Goal: Transaction & Acquisition: Purchase product/service

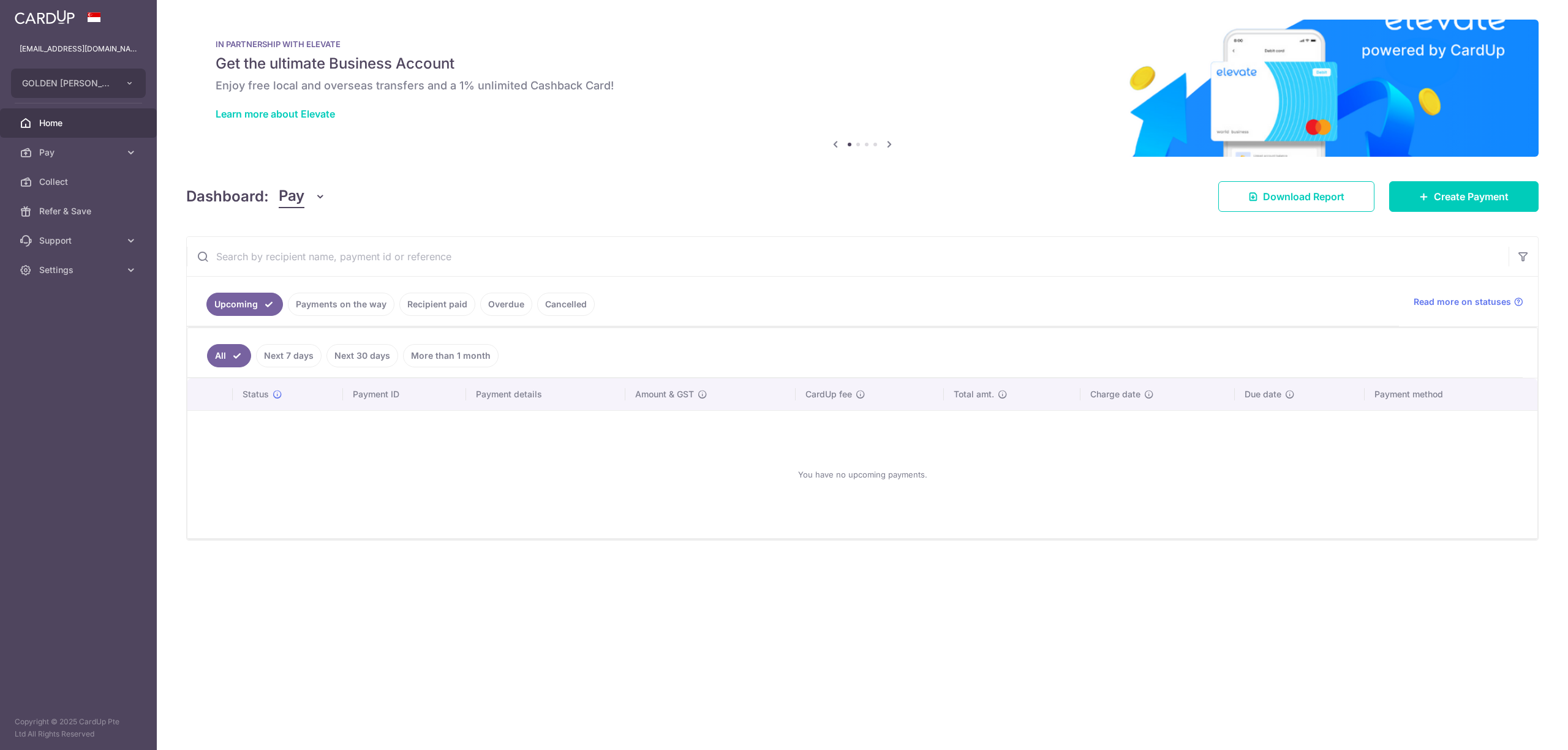
click at [343, 316] on link "Payments on the way" at bounding box center [341, 304] width 106 height 23
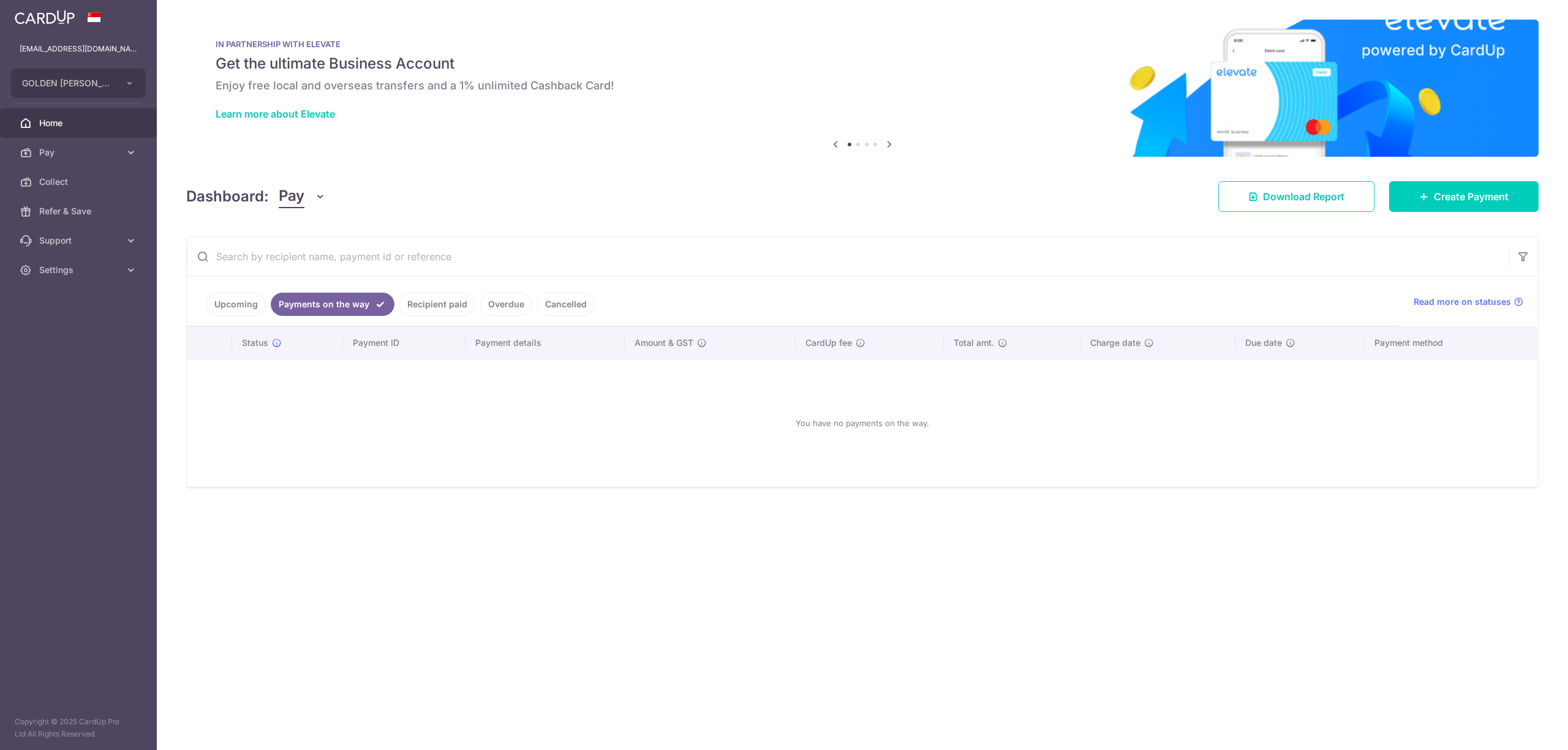
click at [445, 302] on link "Recipient paid" at bounding box center [437, 304] width 76 height 23
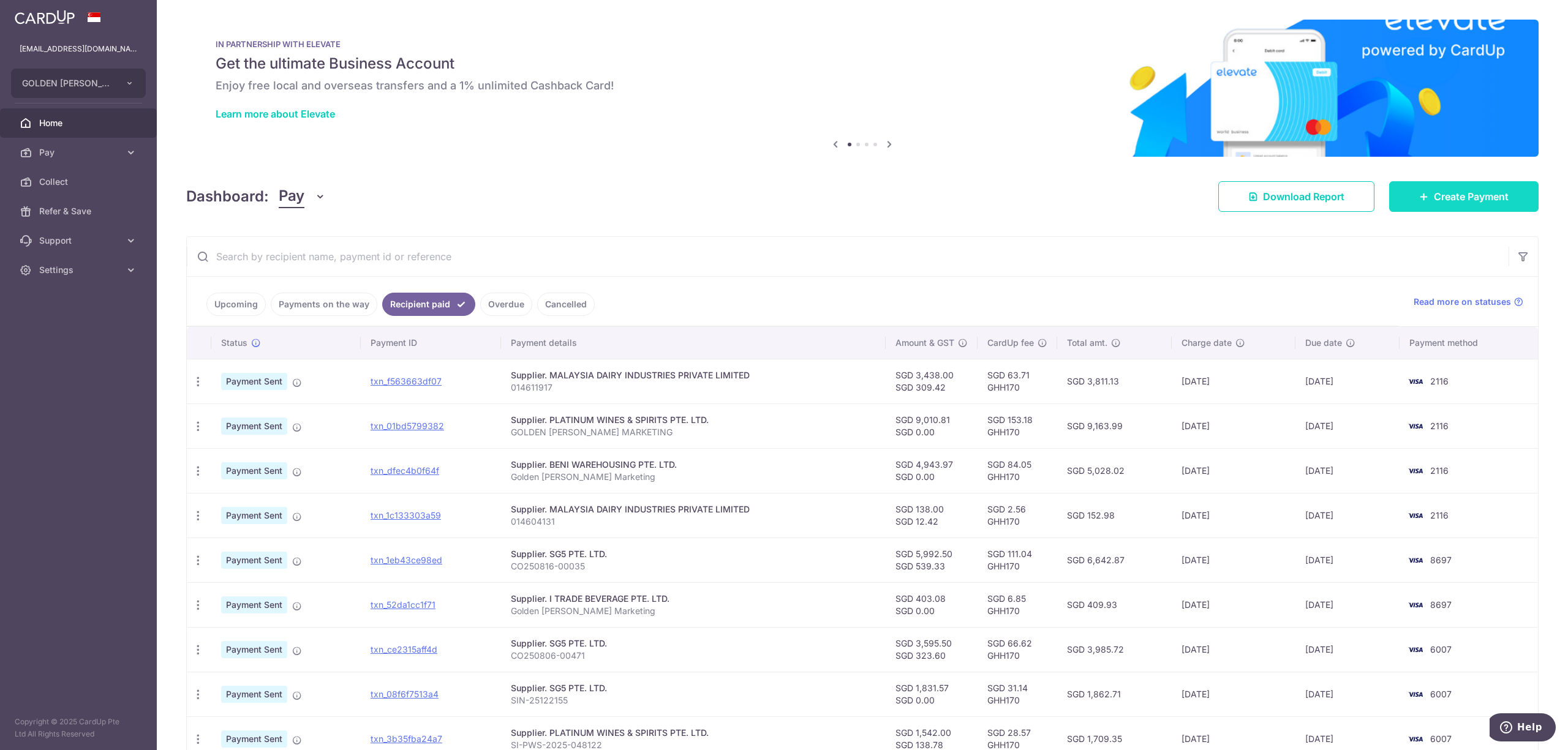
click at [1471, 188] on link "Create Payment" at bounding box center [1463, 196] width 149 height 30
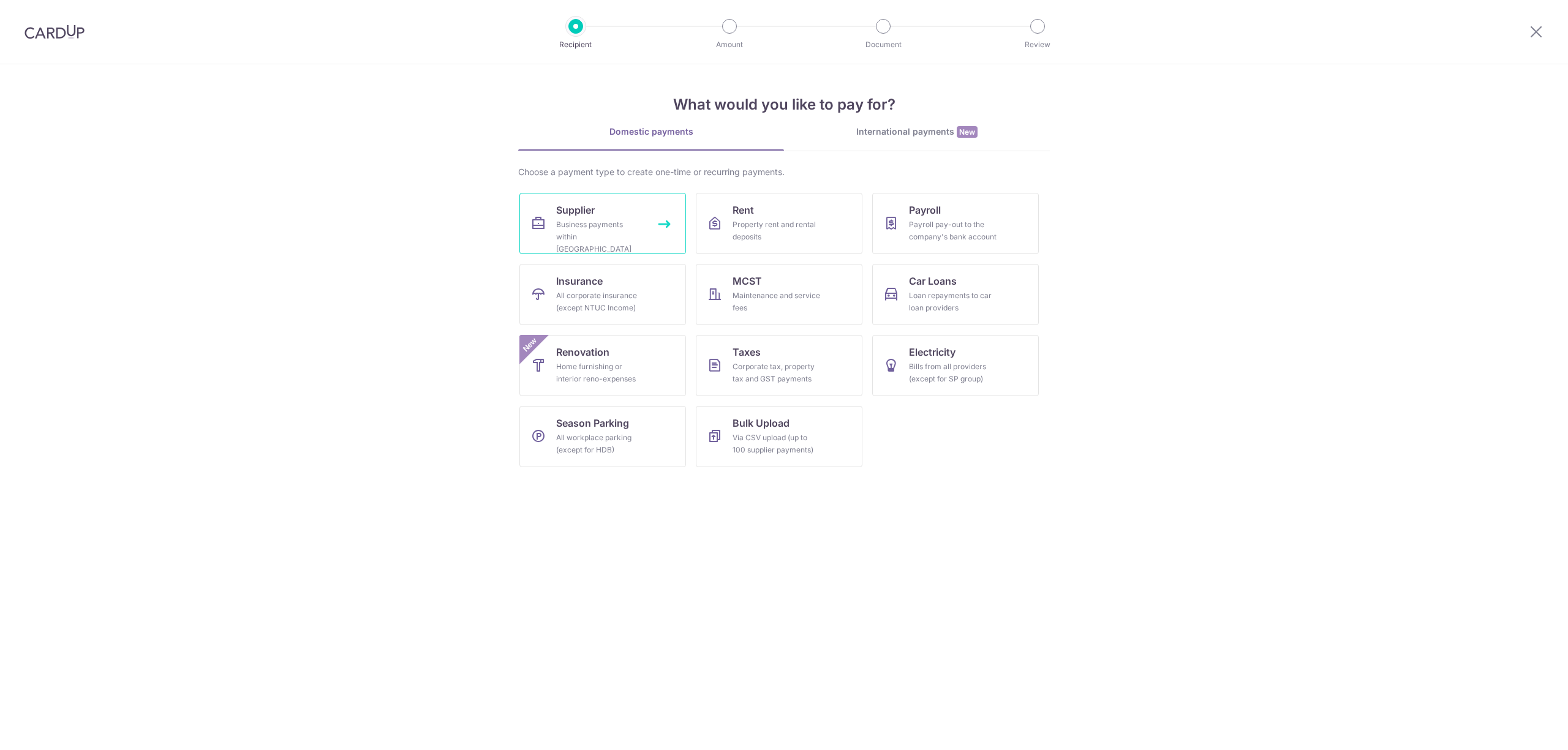
click at [601, 232] on div "Business payments within Singapore" at bounding box center [600, 237] width 89 height 37
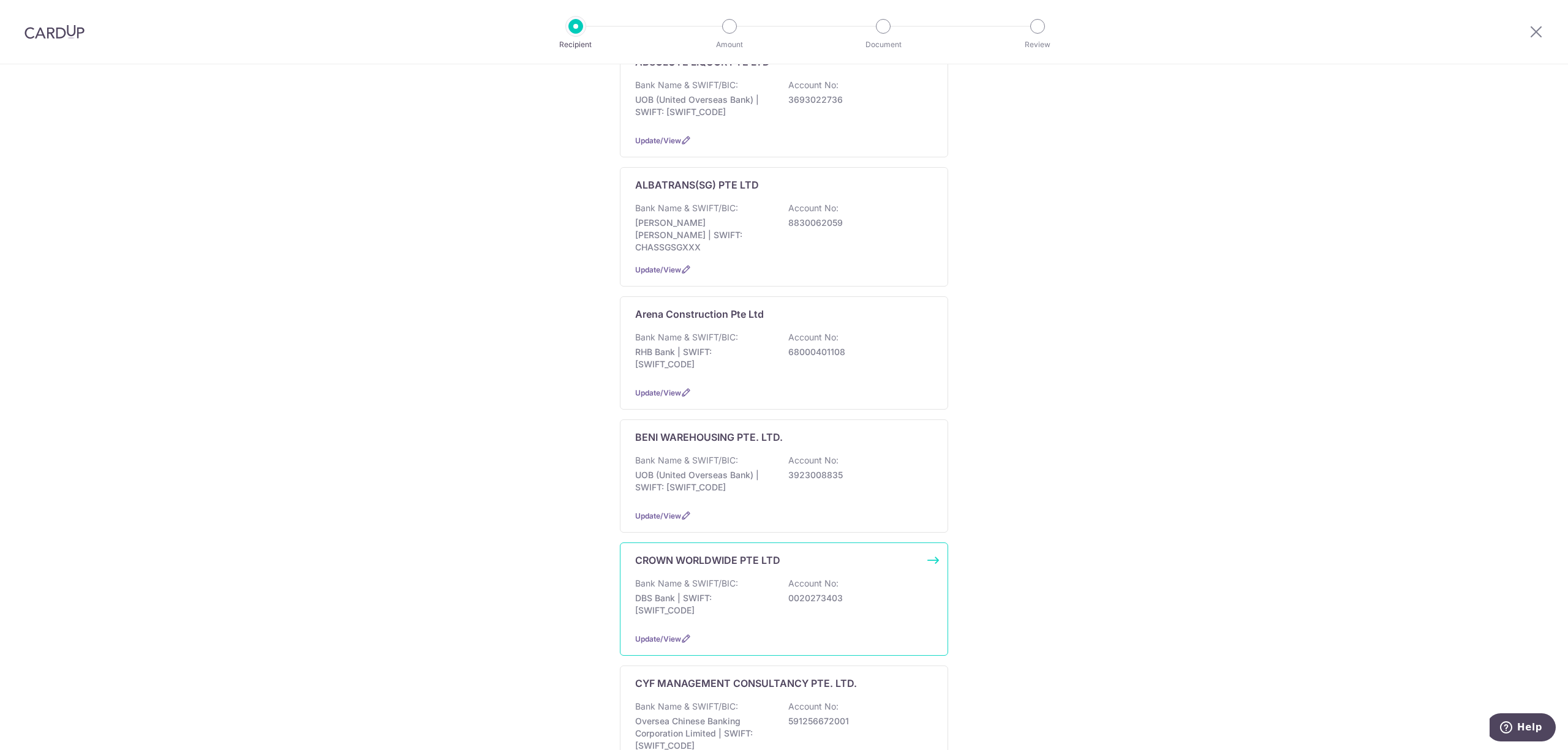
scroll to position [735, 0]
click at [681, 475] on div "Bank Name & SWIFT/BIC: UOB (United Overseas Bank) | SWIFT: [SWIFT_CODE] Account…" at bounding box center [784, 475] width 297 height 45
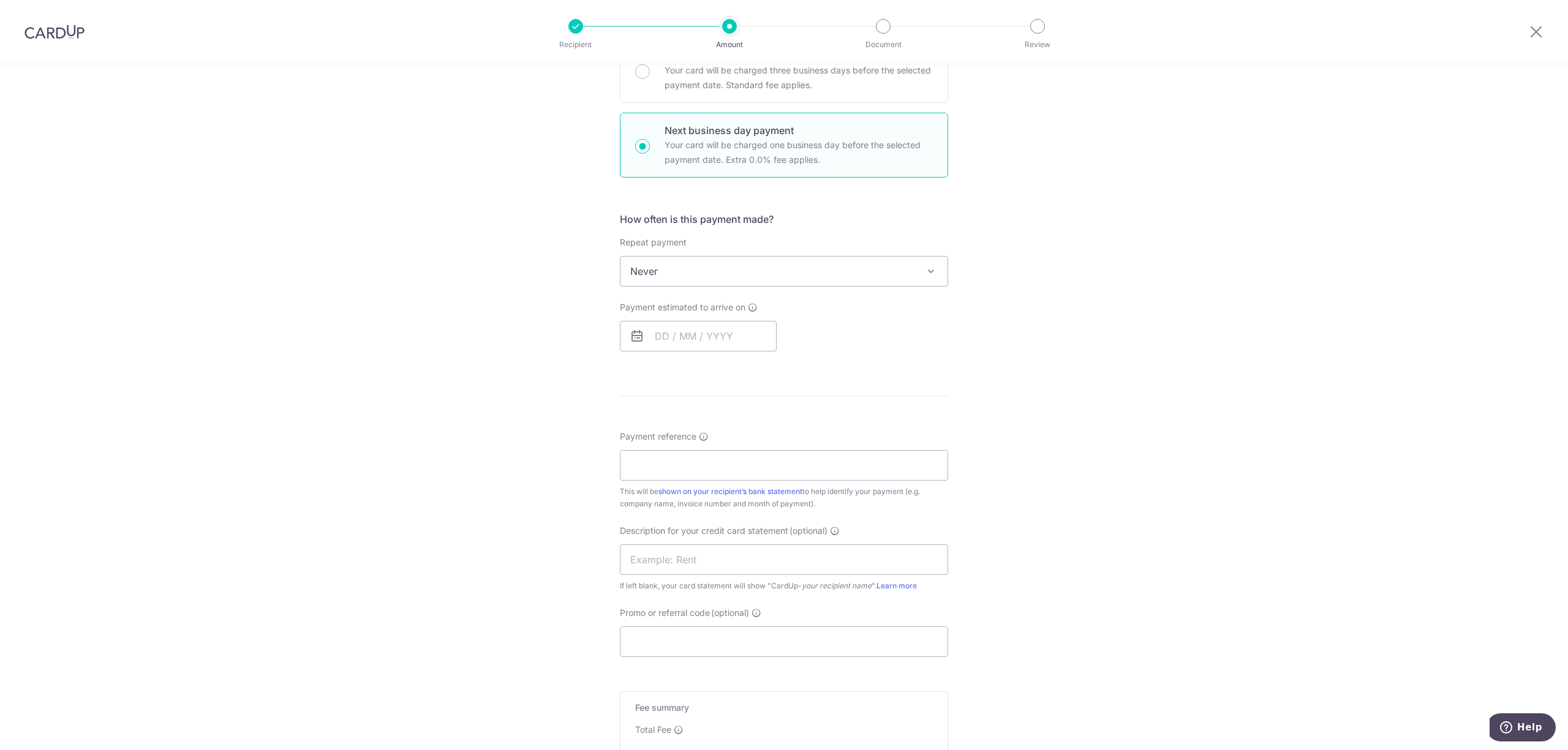
click at [731, 360] on div "How often is this payment made? Repeat payment Never Every week Every month Eve…" at bounding box center [783, 286] width 328 height 149
click at [735, 349] on input "text" at bounding box center [698, 336] width 157 height 30
drag, startPoint x: 664, startPoint y: 477, endPoint x: 562, endPoint y: 222, distance: 274.6
click at [664, 477] on link "15" at bounding box center [669, 472] width 20 height 20
type input "15/09/2025"
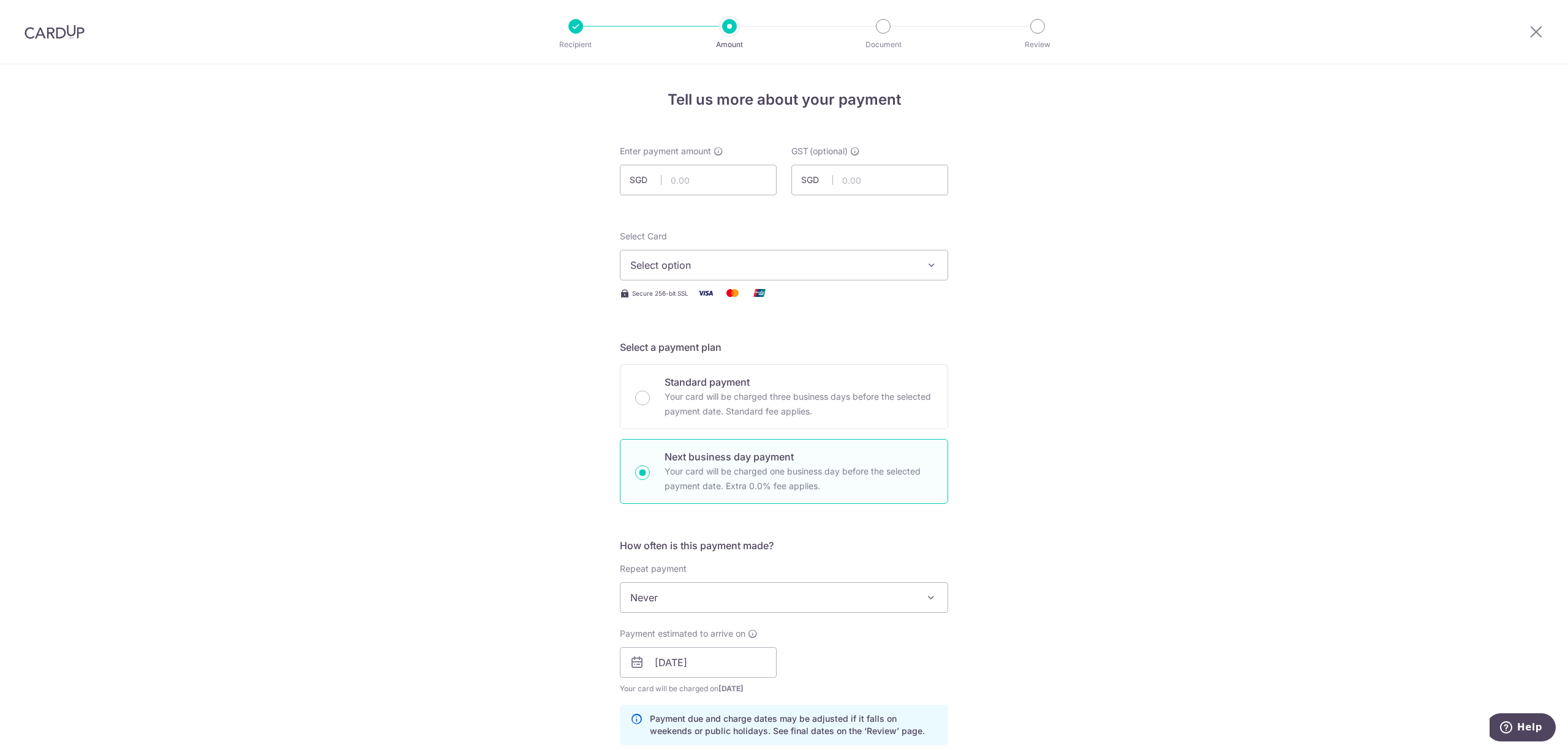
click at [556, 220] on div "Tell us more about your payment Enter payment amount SGD GST (optional) SGD Sel…" at bounding box center [784, 714] width 1568 height 1300
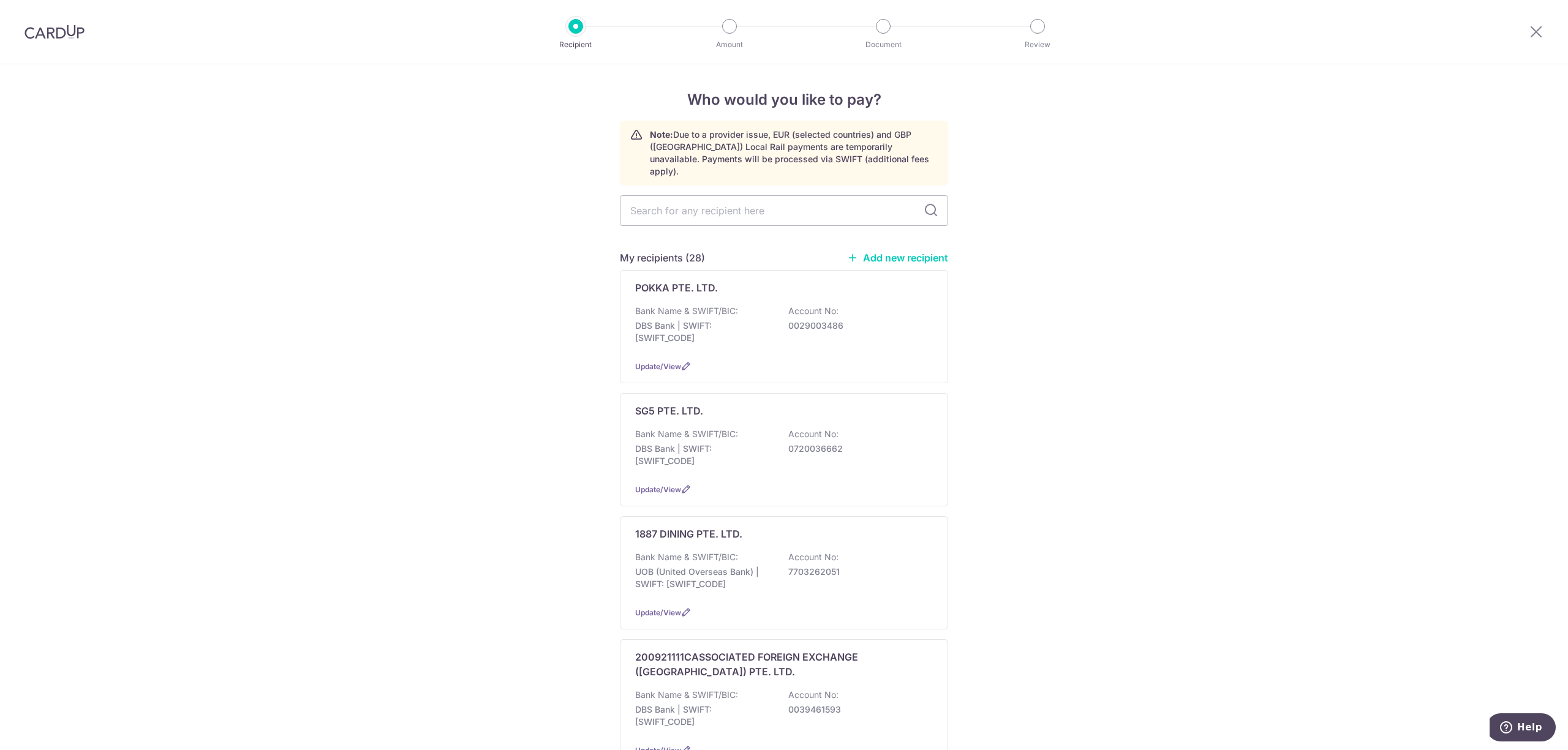
type input "i"
drag, startPoint x: 689, startPoint y: 193, endPoint x: 433, endPoint y: 201, distance: 256.1
type input "magnum"
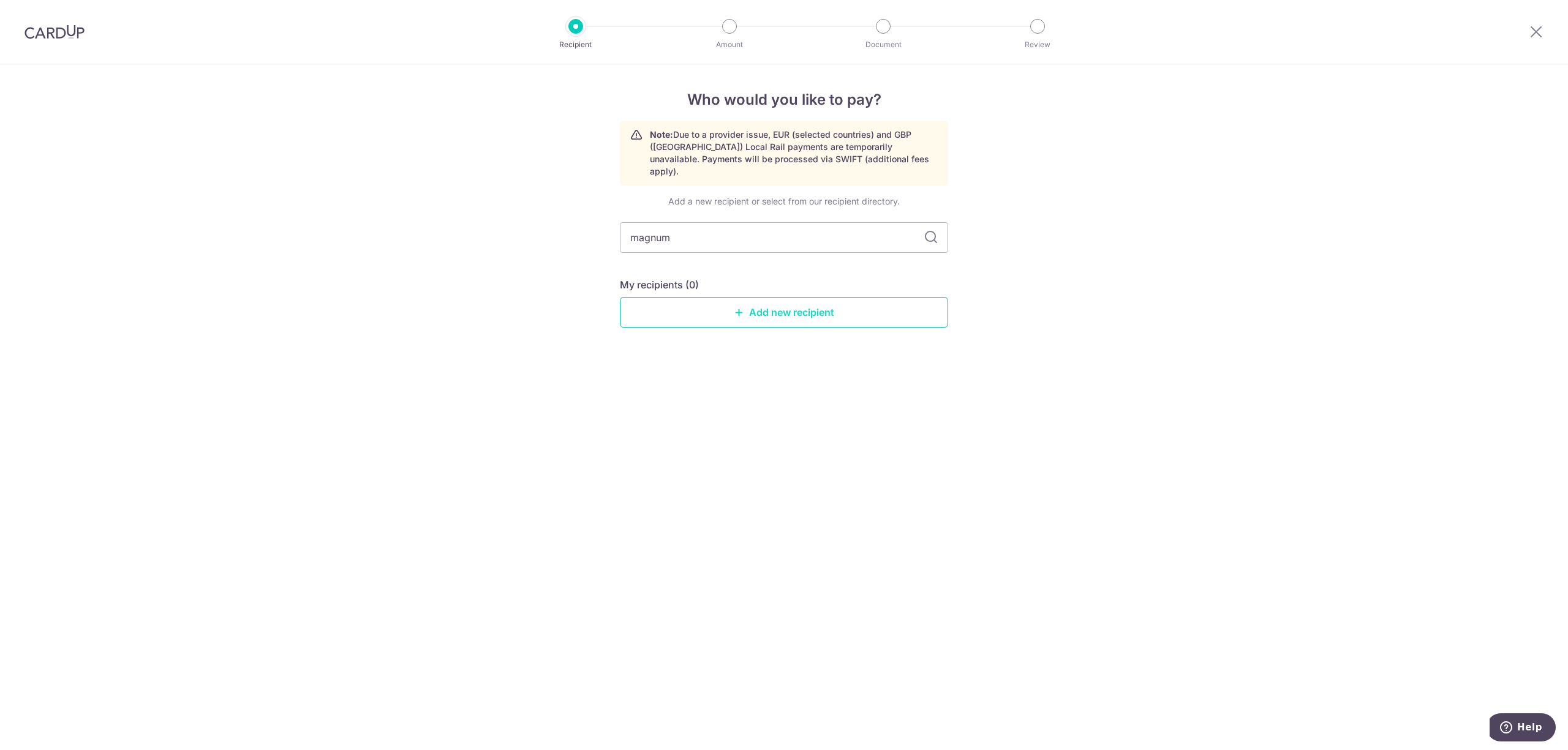
click at [659, 297] on link "Add new recipient" at bounding box center [783, 312] width 328 height 30
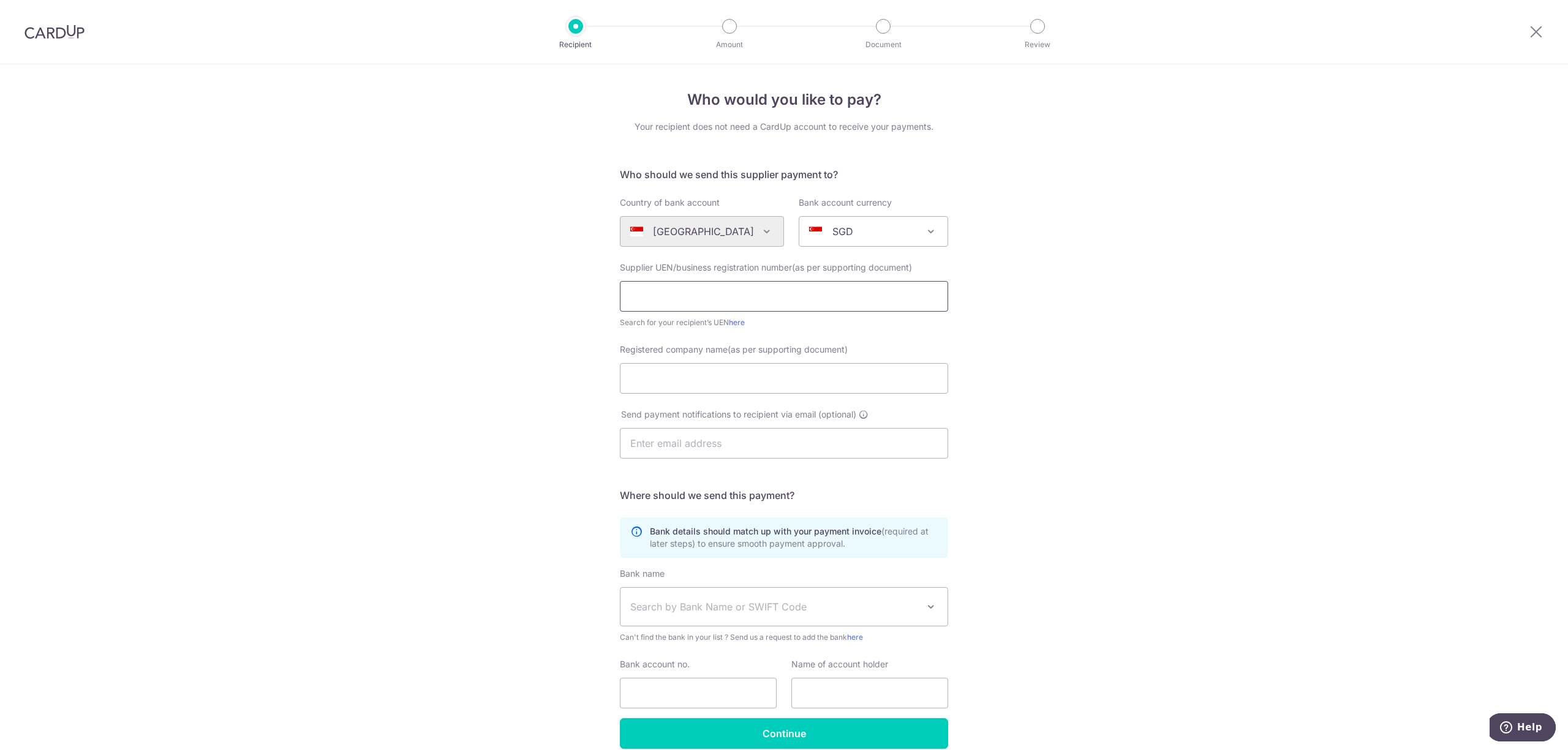
drag, startPoint x: 770, startPoint y: 290, endPoint x: 764, endPoint y: 285, distance: 7.8
click at [765, 285] on input "text" at bounding box center [783, 296] width 328 height 30
type input "199906966G"
click at [741, 388] on input "Registered company name(as per supporting document)" at bounding box center [783, 378] width 328 height 30
type input "MAGNUM SPIRITS & WINE PTE LTD"
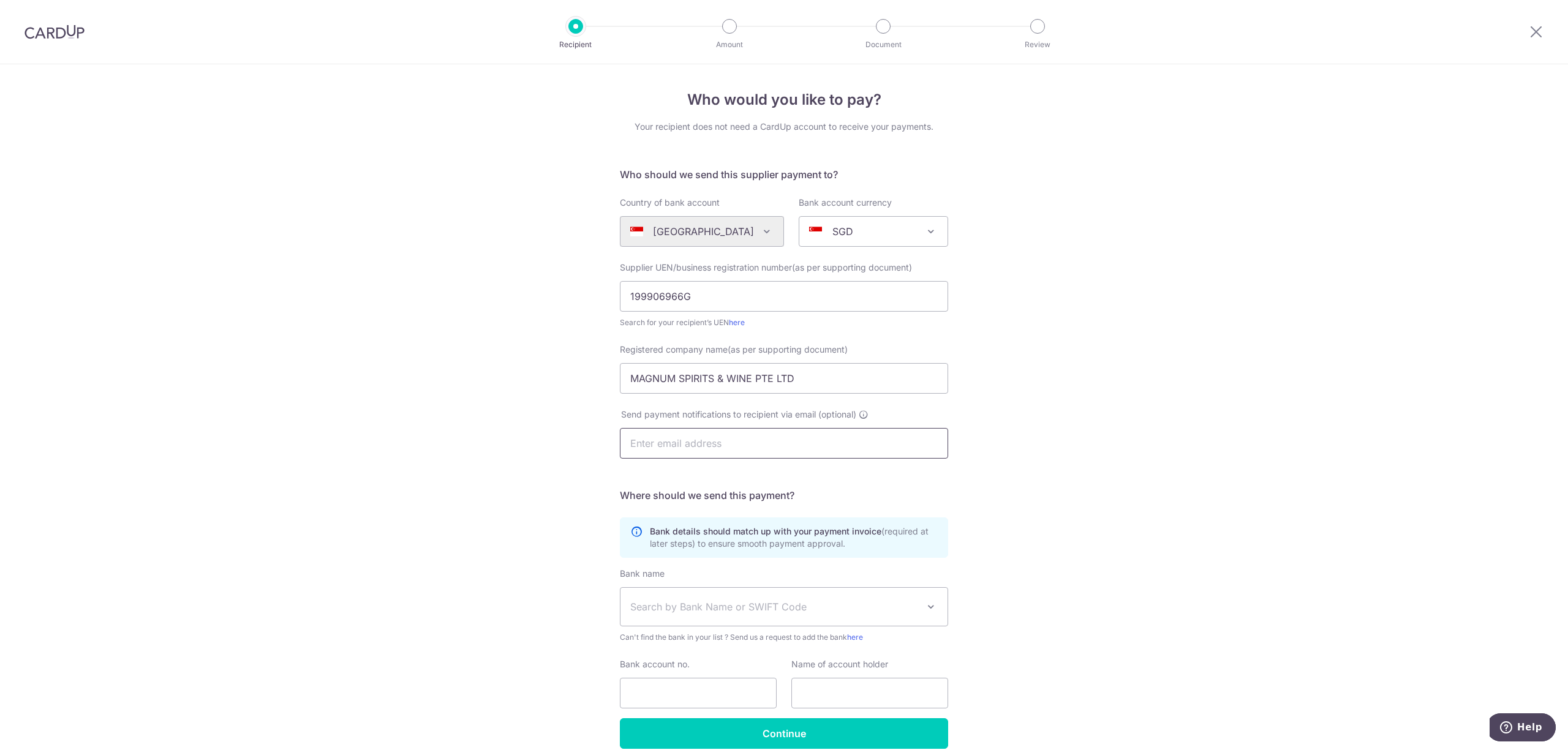
click at [777, 441] on input "text" at bounding box center [783, 443] width 328 height 30
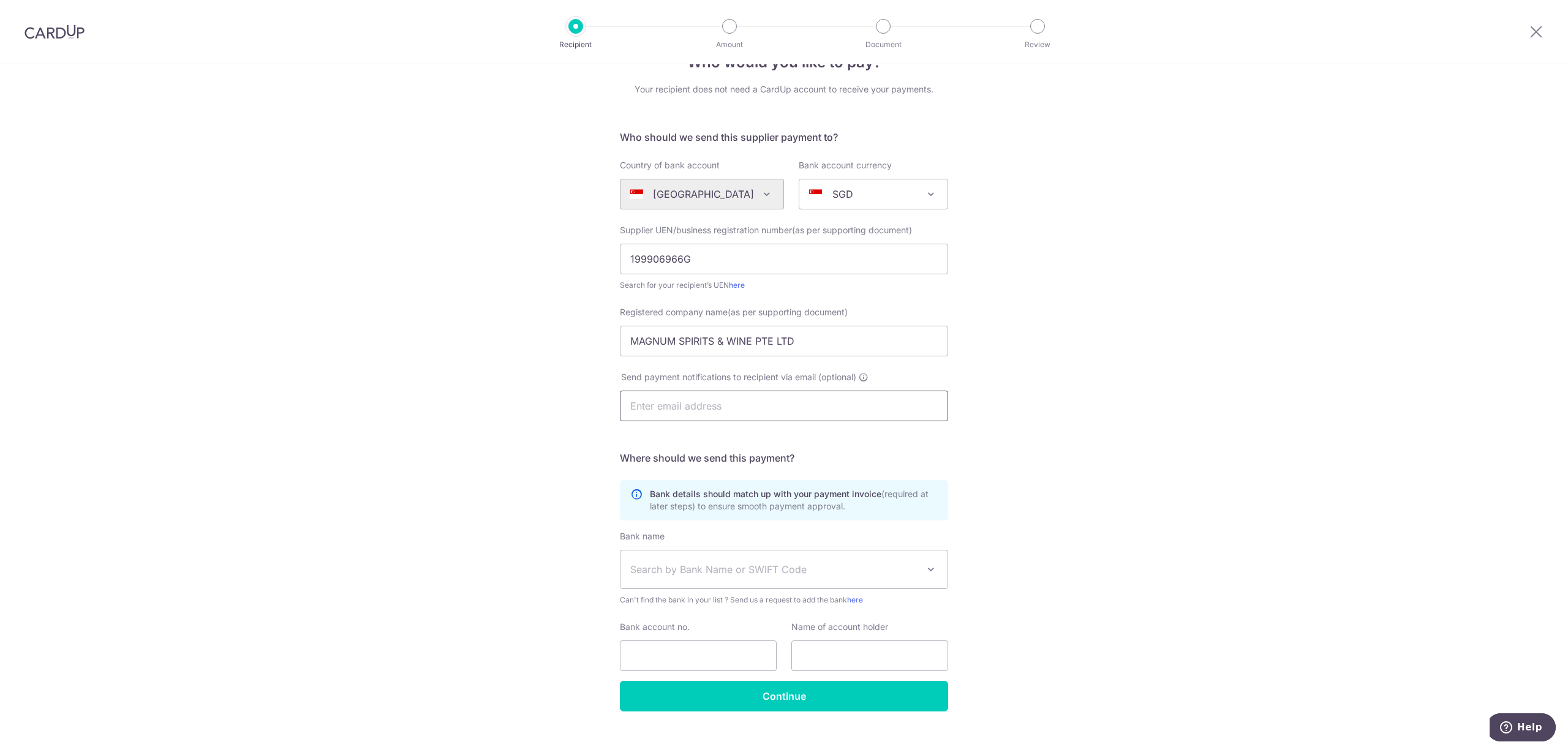
scroll to position [57, 0]
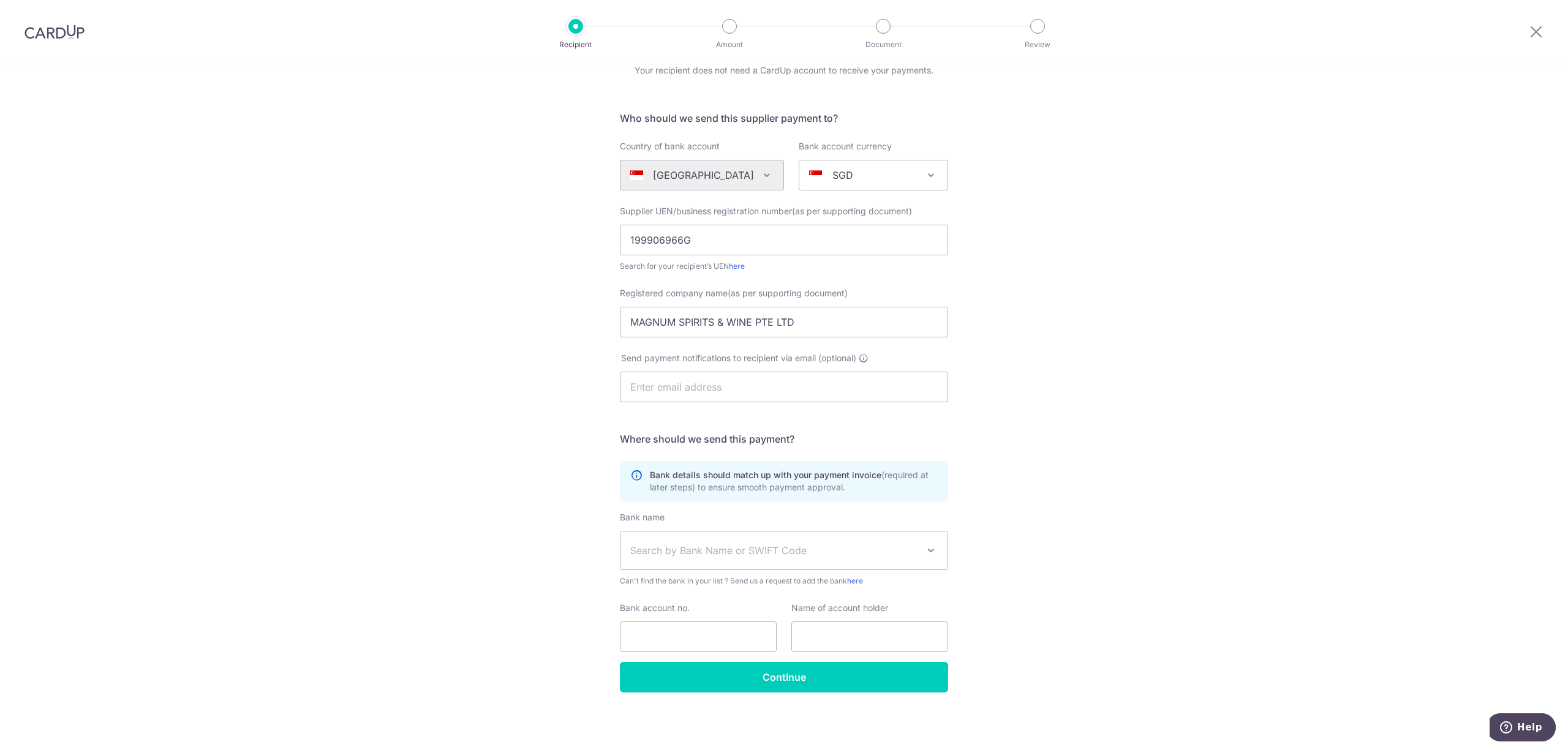
click at [787, 555] on span "Search by Bank Name or SWIFT Code" at bounding box center [774, 550] width 288 height 15
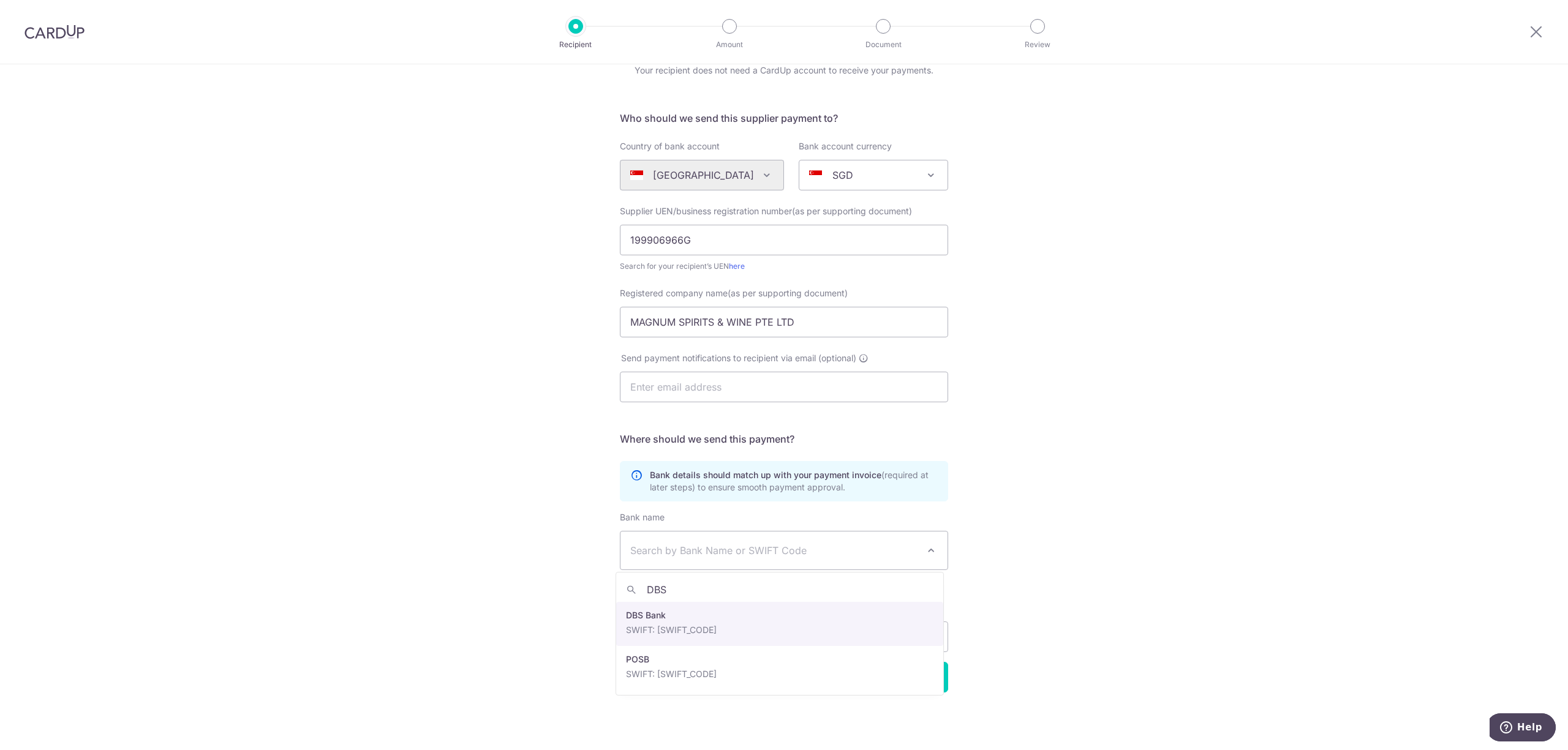
type input "DBS"
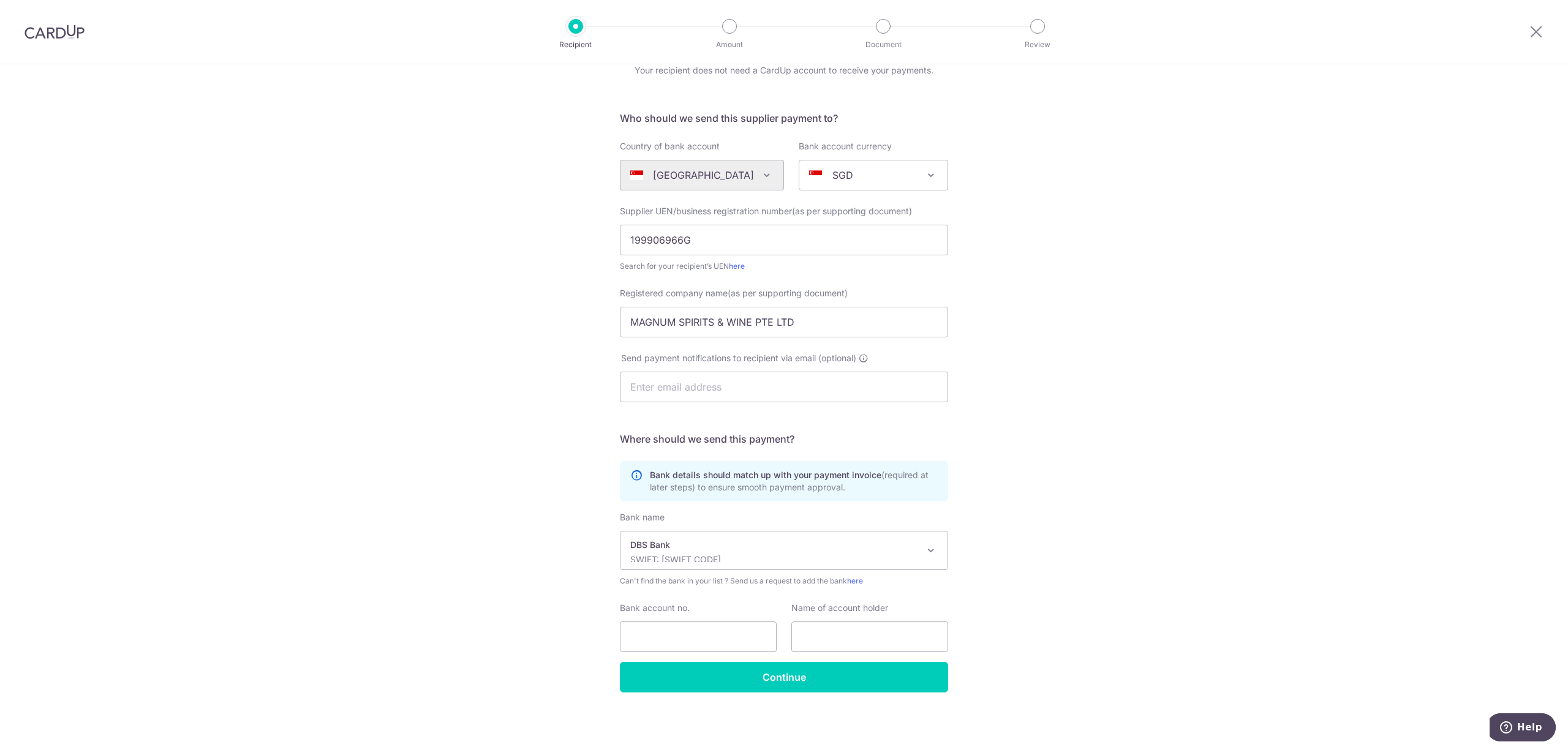
select select "6"
click at [681, 632] on input "Bank account no." at bounding box center [698, 637] width 157 height 30
type input "0040231996"
click at [822, 631] on input "text" at bounding box center [869, 637] width 157 height 30
drag, startPoint x: 787, startPoint y: 326, endPoint x: 567, endPoint y: 326, distance: 220.0
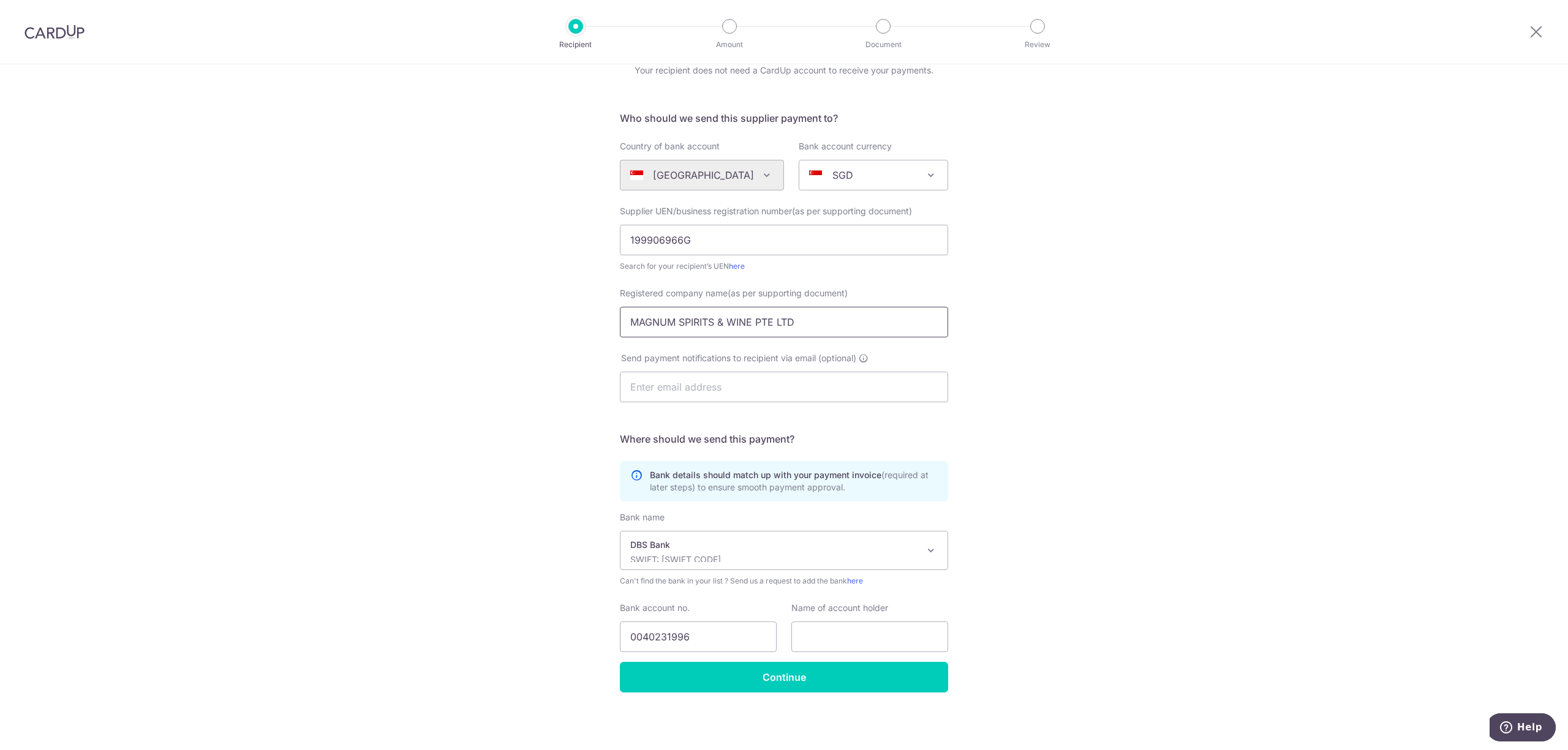
click at [569, 326] on div "Who would you like to pay? Your recipient does not need a CardUp account to rec…" at bounding box center [784, 379] width 1568 height 742
click at [880, 642] on input "text" at bounding box center [869, 637] width 157 height 30
paste input "MAGNUM SPIRITS & WINE PTE LTD"
type input "MAGNUM SPIRITS & WINE PTE LTD"
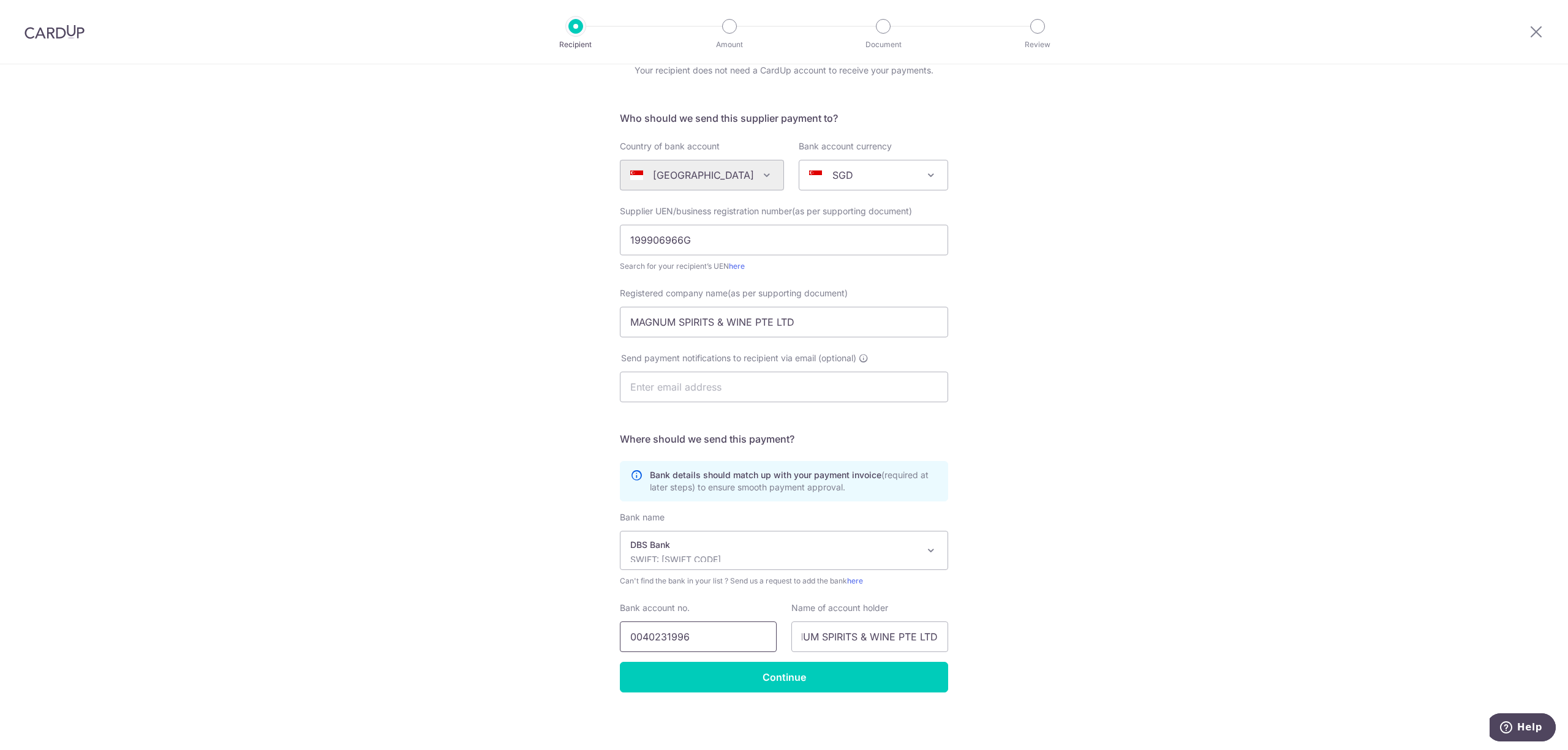
click at [736, 640] on input "0040231996" at bounding box center [698, 637] width 157 height 30
click at [649, 642] on input "0040231996" at bounding box center [698, 637] width 157 height 30
click at [688, 669] on input "Continue" at bounding box center [783, 677] width 328 height 30
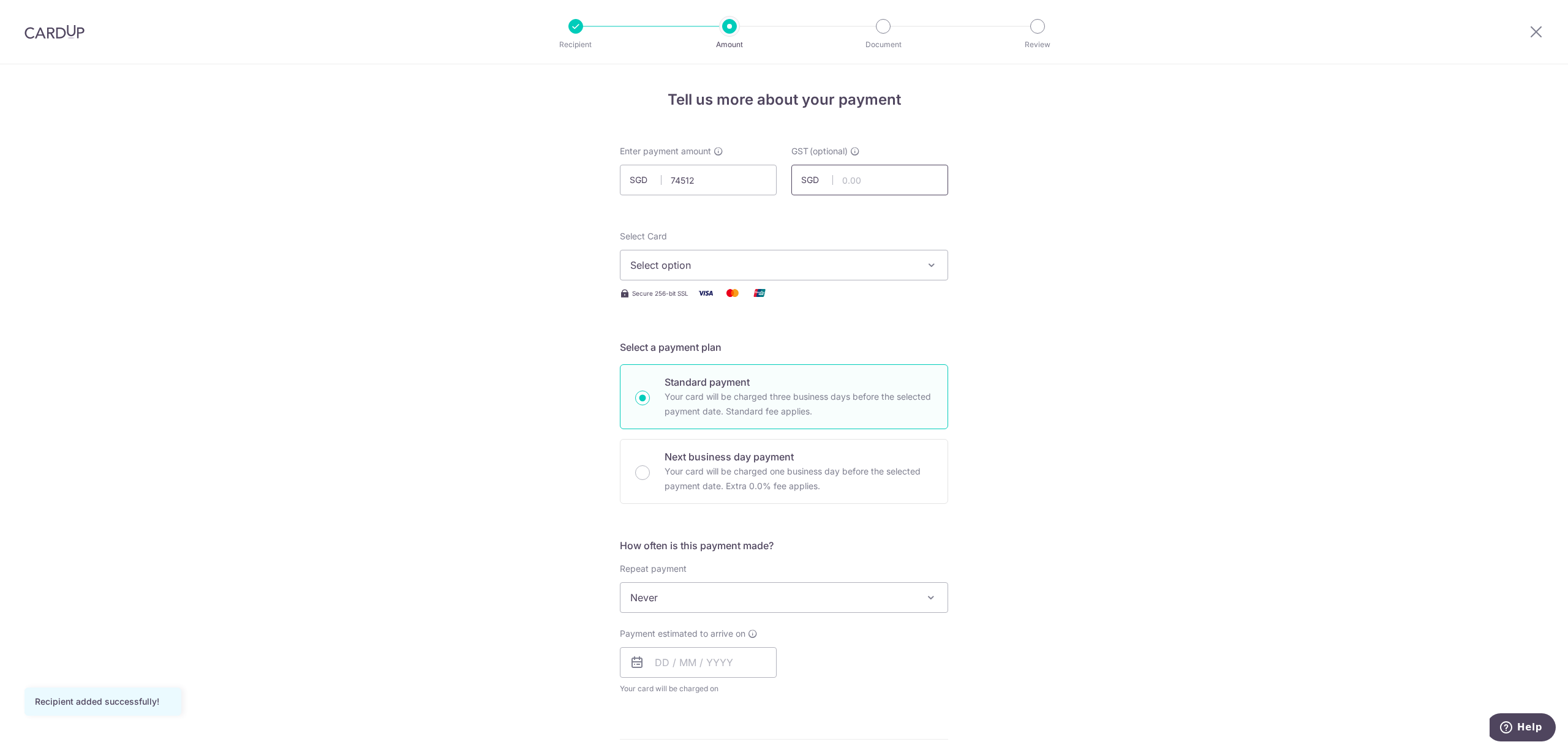
type input "74,512.00"
click at [851, 191] on input "text" at bounding box center [869, 180] width 157 height 30
type input "6,706.08"
click at [880, 271] on span "Select option" at bounding box center [773, 265] width 285 height 15
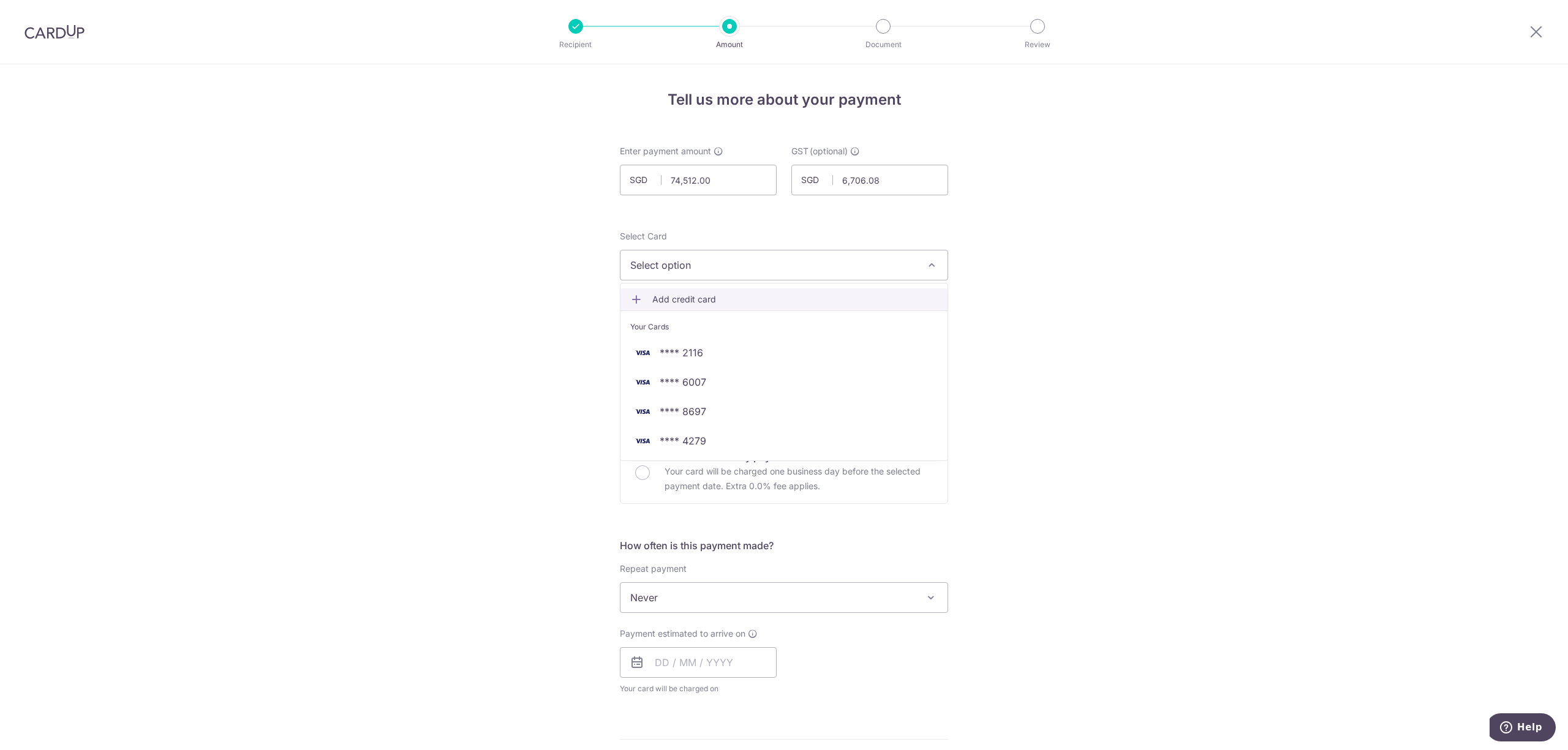
click at [829, 300] on span "Add credit card" at bounding box center [795, 299] width 285 height 12
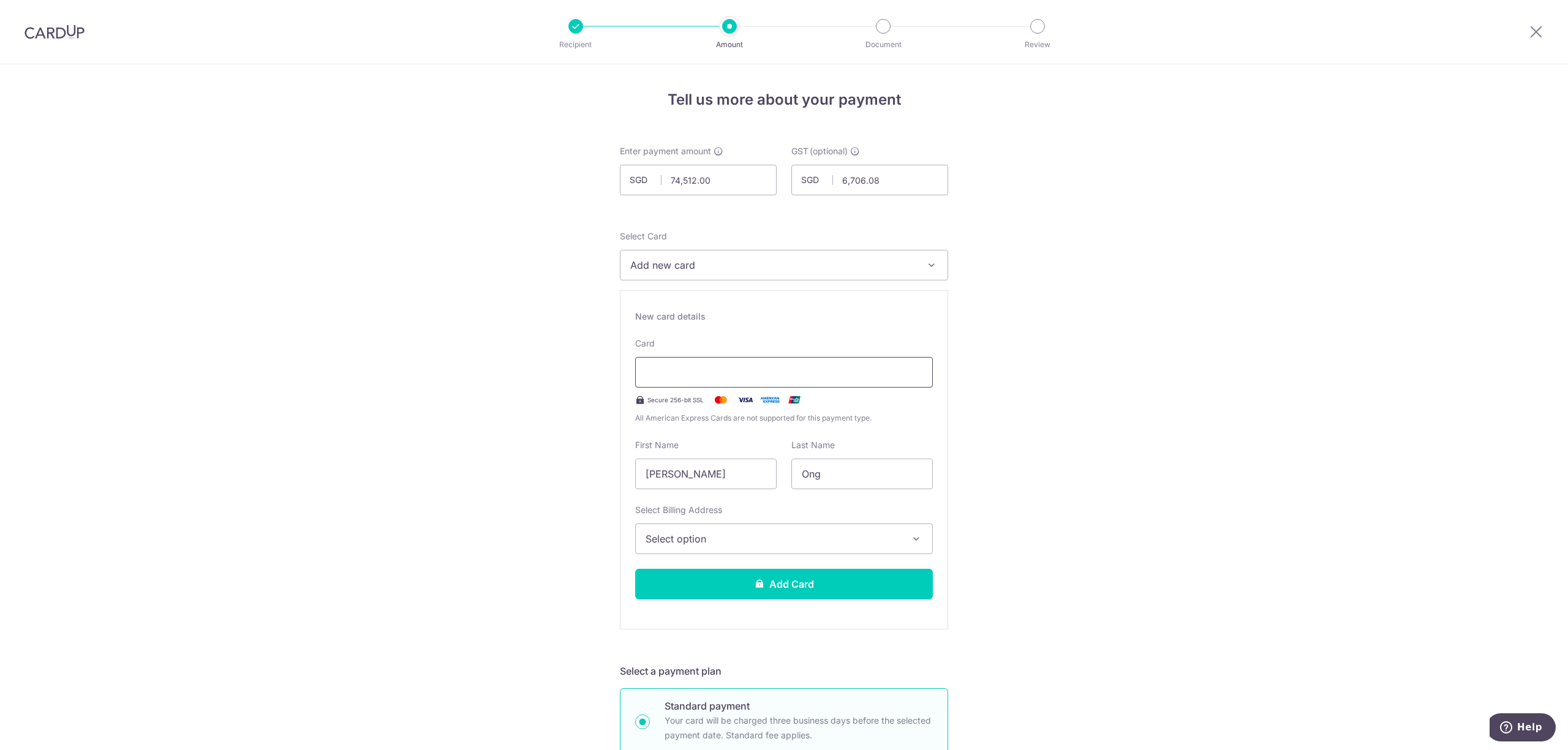
click at [714, 385] on div at bounding box center [784, 372] width 297 height 30
drag, startPoint x: 33, startPoint y: 45, endPoint x: 28, endPoint y: 35, distance: 11.2
click at [33, 38] on div at bounding box center [55, 32] width 109 height 64
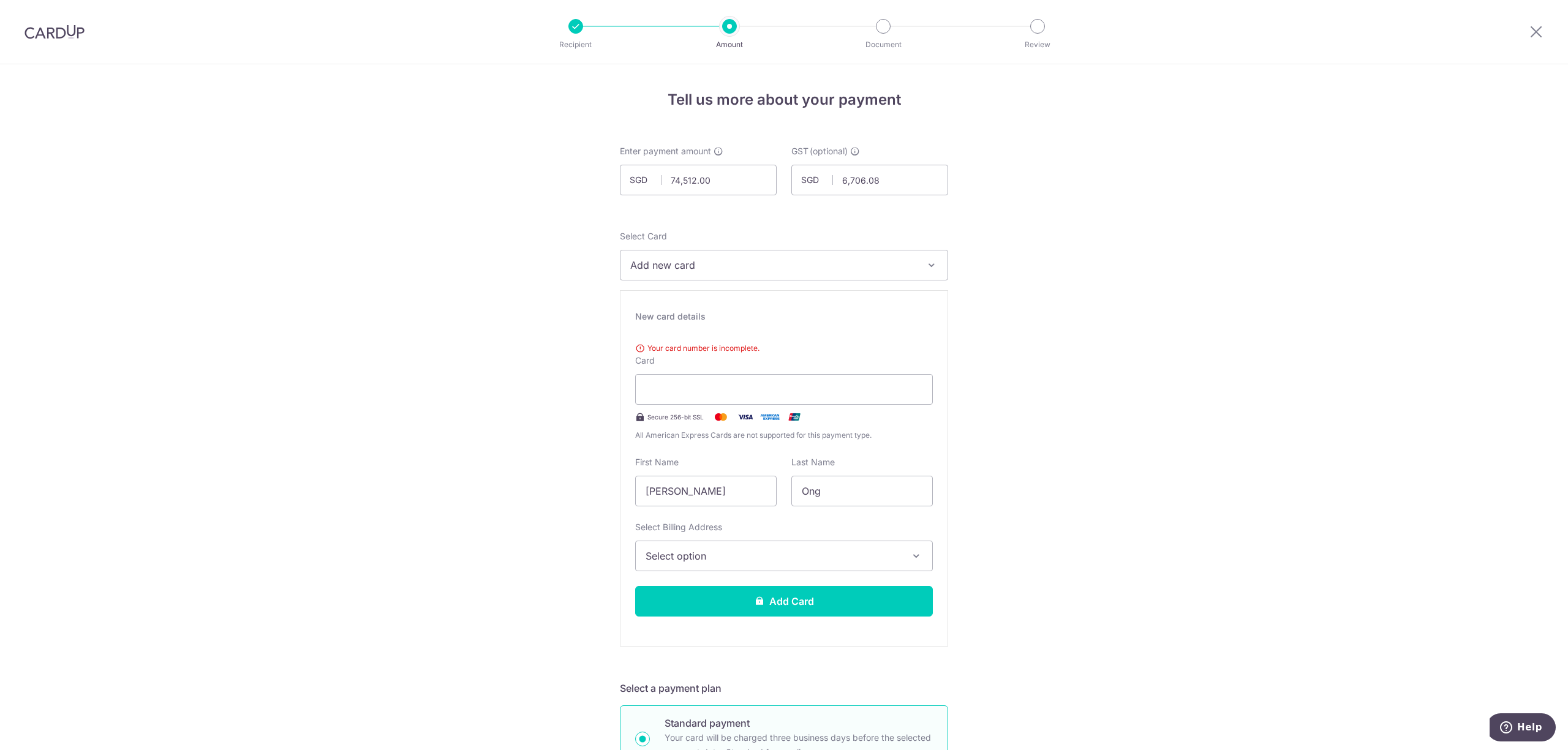
click at [28, 35] on img at bounding box center [55, 32] width 60 height 15
drag, startPoint x: 860, startPoint y: 76, endPoint x: 596, endPoint y: 79, distance: 264.0
click at [60, 30] on img at bounding box center [55, 32] width 60 height 15
